Goal: Task Accomplishment & Management: Use online tool/utility

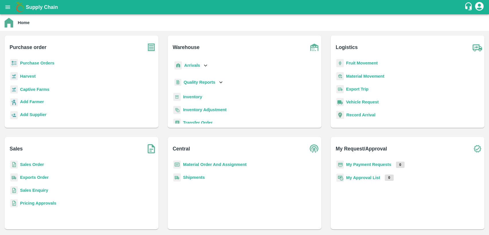
click at [186, 95] on b "Inventory" at bounding box center [192, 97] width 19 height 5
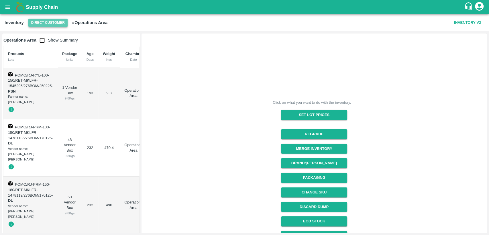
click at [45, 19] on button "Direct Customer" at bounding box center [47, 23] width 39 height 8
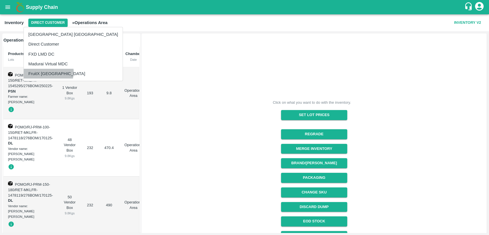
click at [40, 72] on li "FruitX [GEOGRAPHIC_DATA]" at bounding box center [73, 74] width 99 height 10
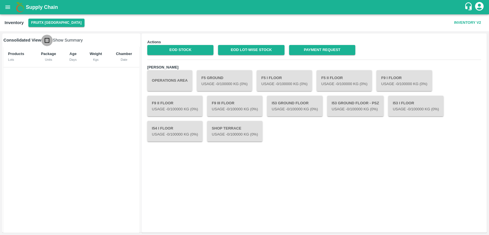
click at [48, 44] on input "checkbox" at bounding box center [46, 40] width 11 height 11
checkbox input "true"
click at [173, 49] on link "EOD Stock" at bounding box center [180, 50] width 66 height 10
click at [263, 50] on link "EOD Lot-wise Stock" at bounding box center [251, 50] width 66 height 10
